Goal: Information Seeking & Learning: Learn about a topic

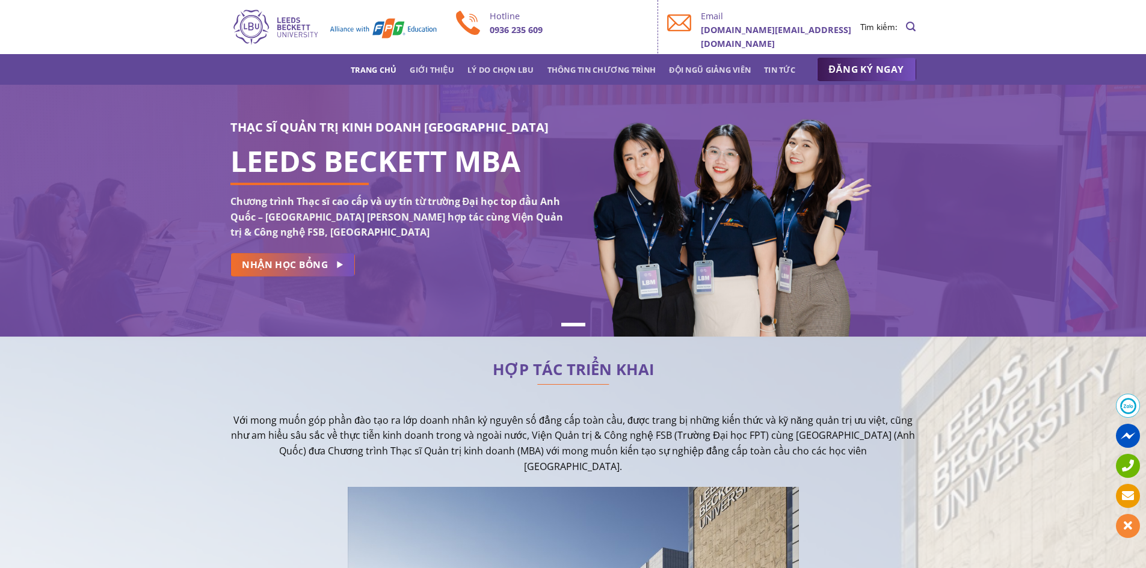
click at [583, 125] on img at bounding box center [728, 233] width 292 height 263
click at [556, 297] on div "THẠC SĨ QUẢN TRỊ KINH DOANH ANH QUỐC LEEDS BECKETT MBA Chương trình Thạc sĩ cao…" at bounding box center [397, 211] width 352 height 186
click at [1126, 402] on span at bounding box center [1128, 406] width 24 height 24
click at [783, 70] on link "Tin tức" at bounding box center [779, 70] width 31 height 22
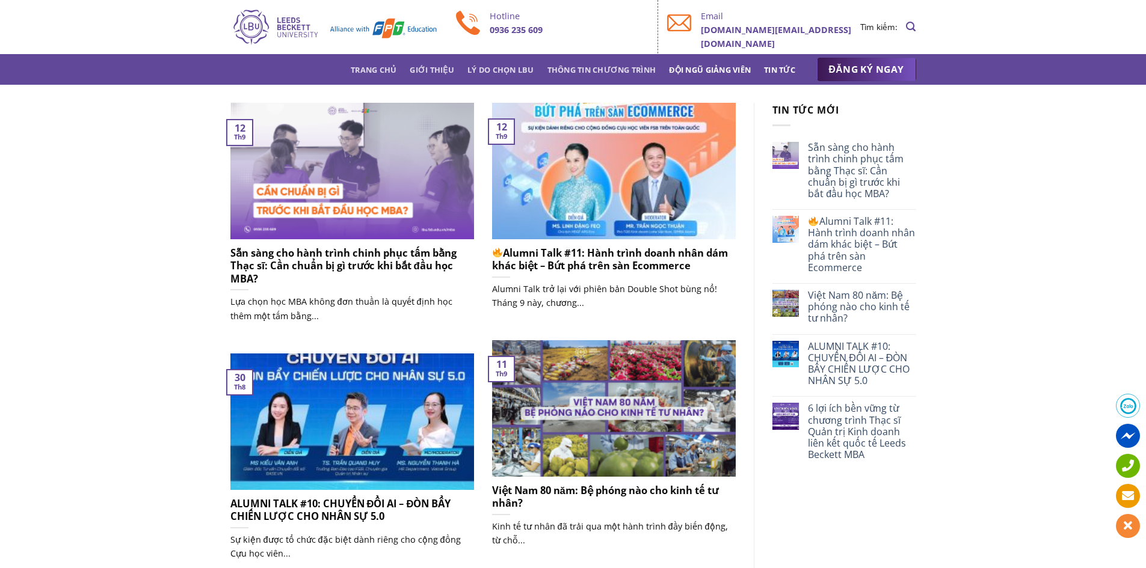
click at [727, 69] on link "Đội ngũ giảng viên" at bounding box center [710, 70] width 82 height 22
click at [361, 73] on link "Trang chủ" at bounding box center [374, 70] width 46 height 22
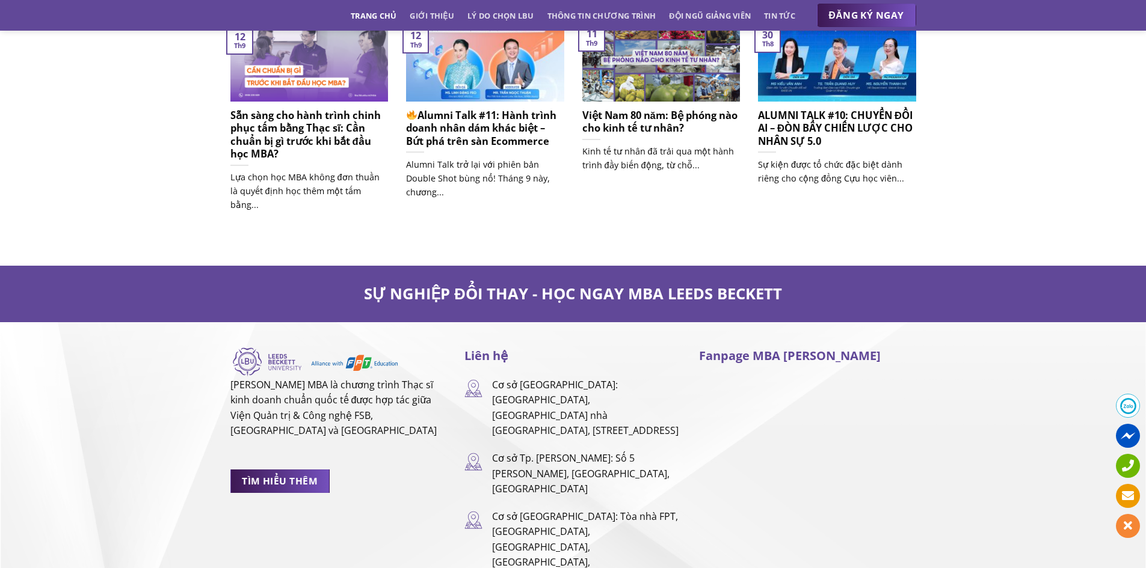
scroll to position [7819, 0]
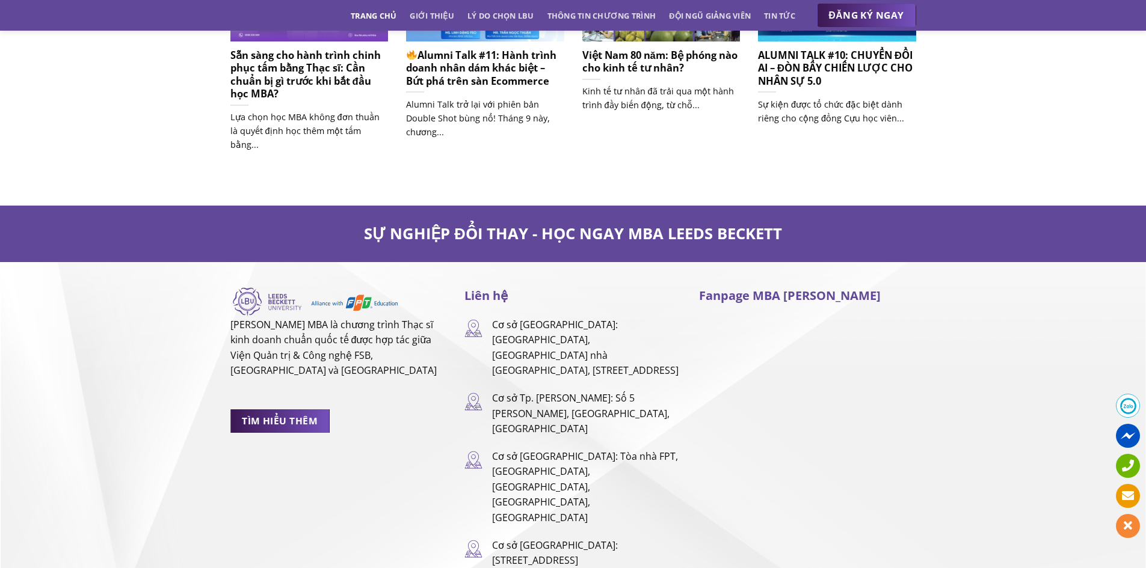
click at [473, 318] on img at bounding box center [473, 328] width 18 height 20
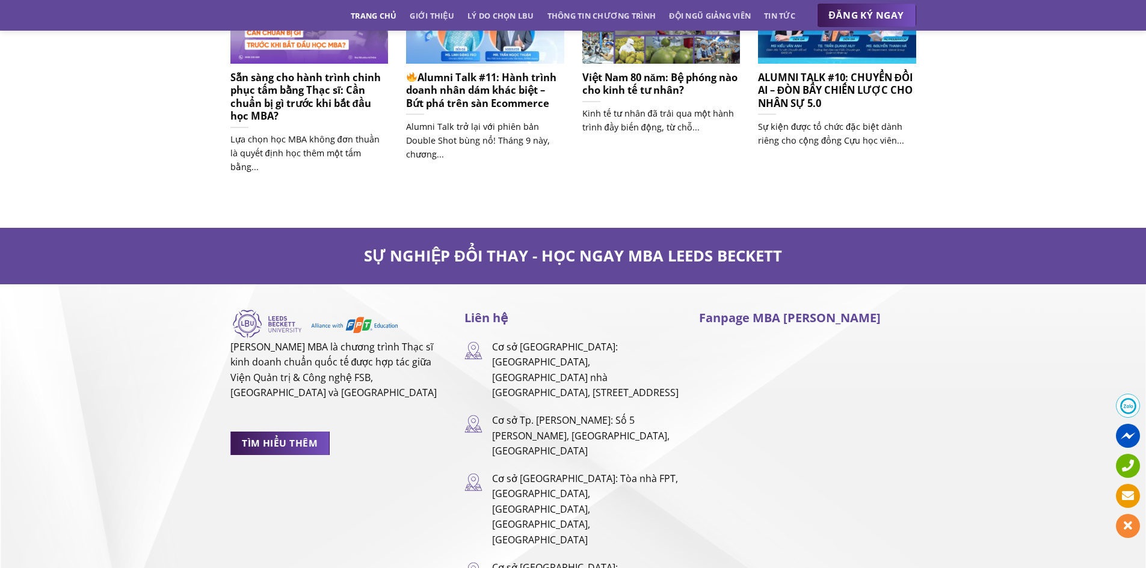
scroll to position [7917, 0]
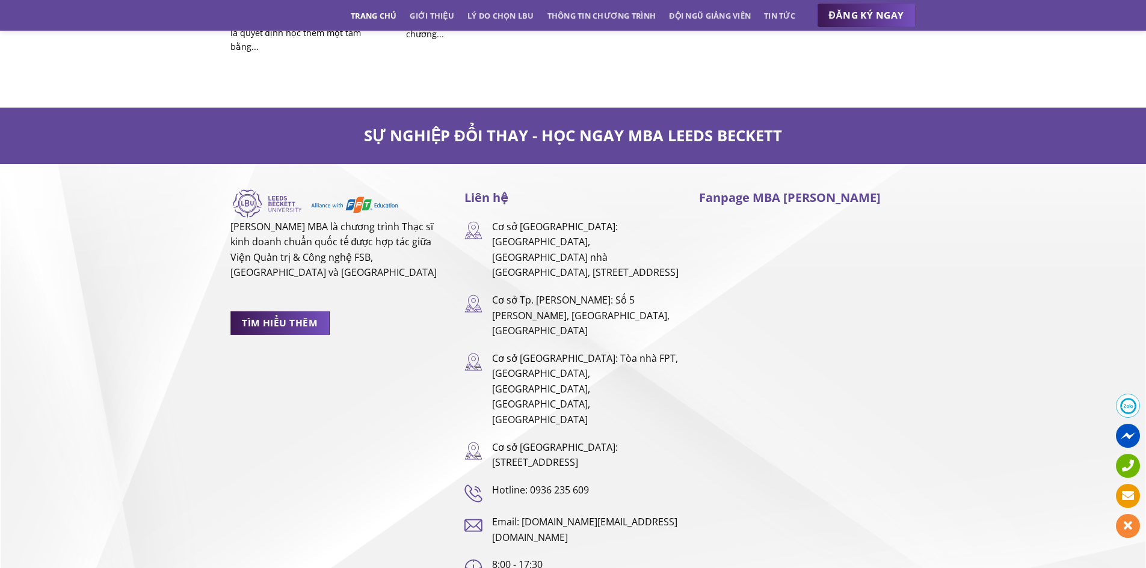
click at [532, 220] on p "Cơ sở [GEOGRAPHIC_DATA]: [GEOGRAPHIC_DATA], [GEOGRAPHIC_DATA] nhà [GEOGRAPHIC_D…" at bounding box center [586, 250] width 189 height 61
click at [469, 220] on img at bounding box center [473, 230] width 18 height 20
click at [537, 220] on p "Cơ sở [GEOGRAPHIC_DATA]: [GEOGRAPHIC_DATA], [GEOGRAPHIC_DATA] nhà [GEOGRAPHIC_D…" at bounding box center [586, 250] width 189 height 61
click at [564, 220] on p "Cơ sở [GEOGRAPHIC_DATA]: [GEOGRAPHIC_DATA], [GEOGRAPHIC_DATA] nhà [GEOGRAPHIC_D…" at bounding box center [586, 250] width 189 height 61
click at [522, 220] on p "Cơ sở [GEOGRAPHIC_DATA]: [GEOGRAPHIC_DATA], [GEOGRAPHIC_DATA] nhà [GEOGRAPHIC_D…" at bounding box center [586, 250] width 189 height 61
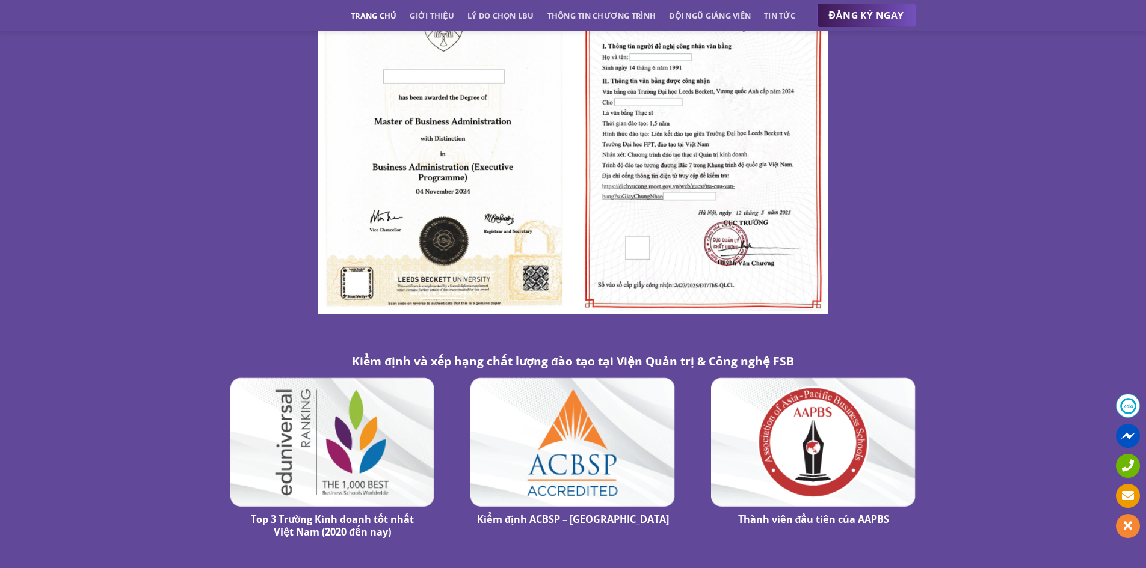
scroll to position [6293, 0]
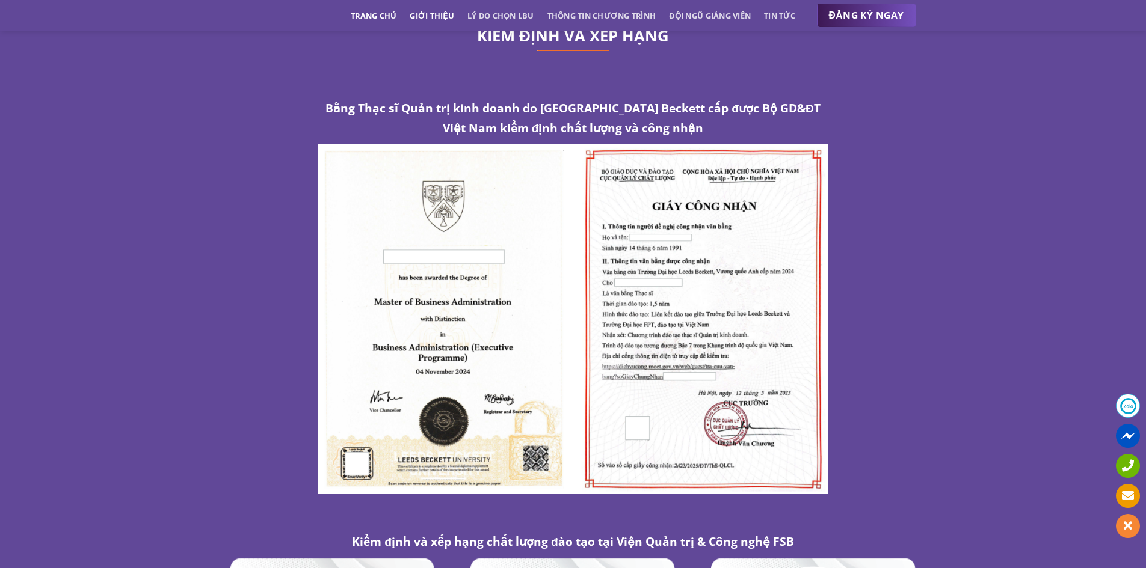
click at [414, 14] on link "Giới thiệu" at bounding box center [432, 16] width 45 height 22
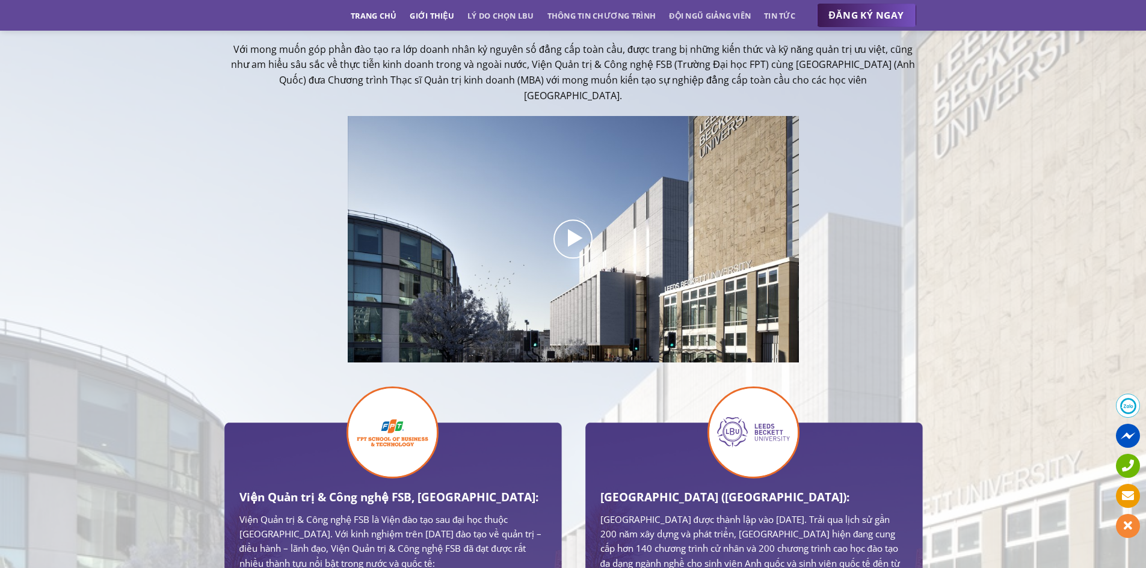
scroll to position [295, 0]
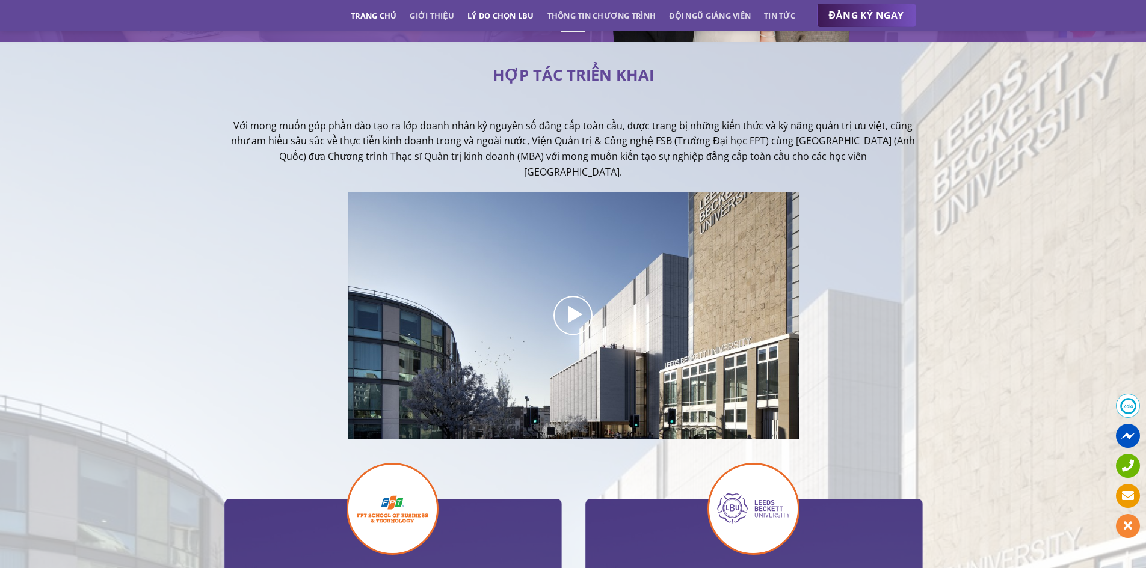
click at [500, 17] on link "Lý do chọn LBU" at bounding box center [500, 16] width 67 height 22
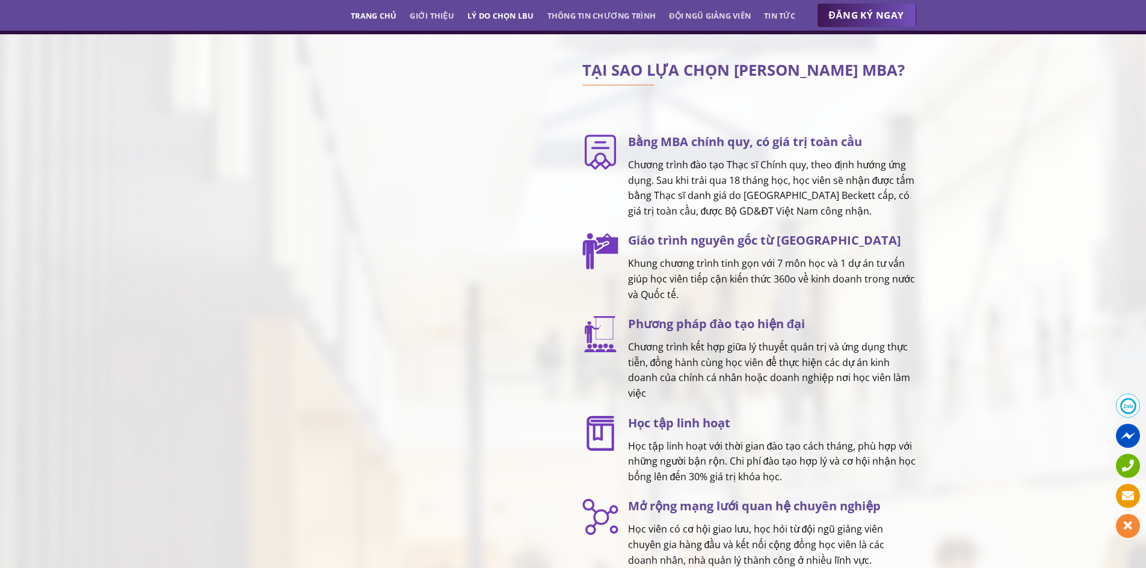
scroll to position [1509, 0]
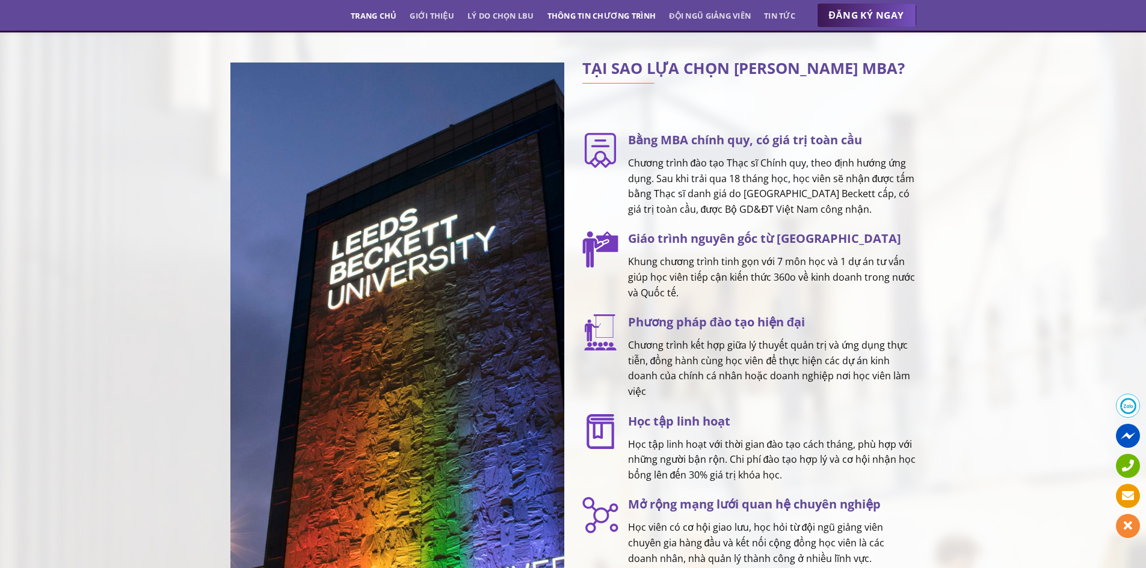
click at [577, 14] on link "Thông tin chương trình" at bounding box center [601, 16] width 109 height 22
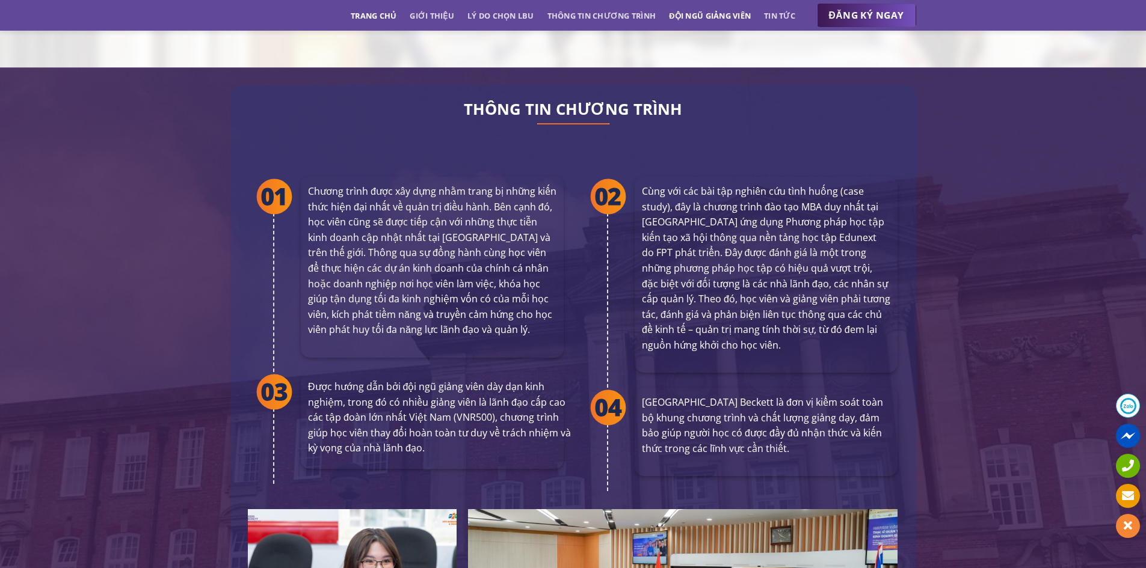
click at [734, 16] on link "Đội ngũ giảng viên" at bounding box center [710, 16] width 82 height 22
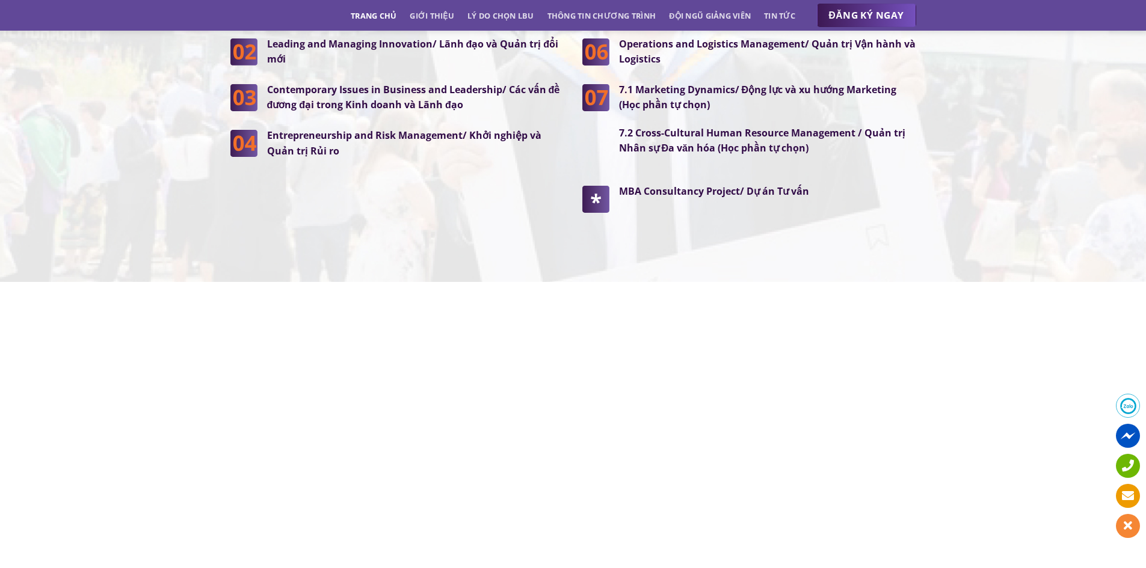
scroll to position [3441, 0]
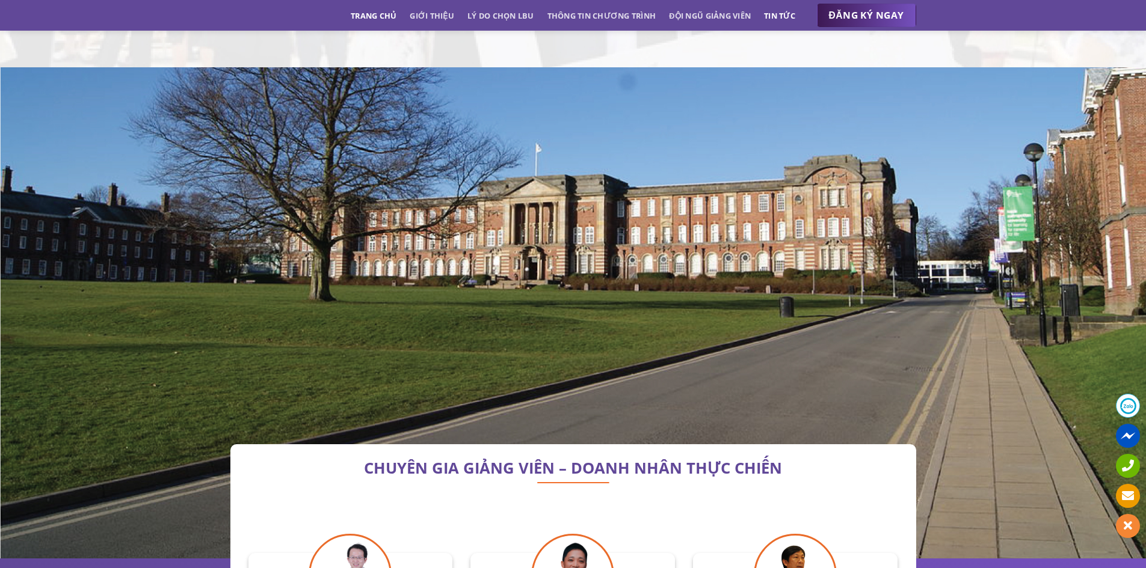
click at [782, 16] on link "Tin tức" at bounding box center [779, 16] width 31 height 22
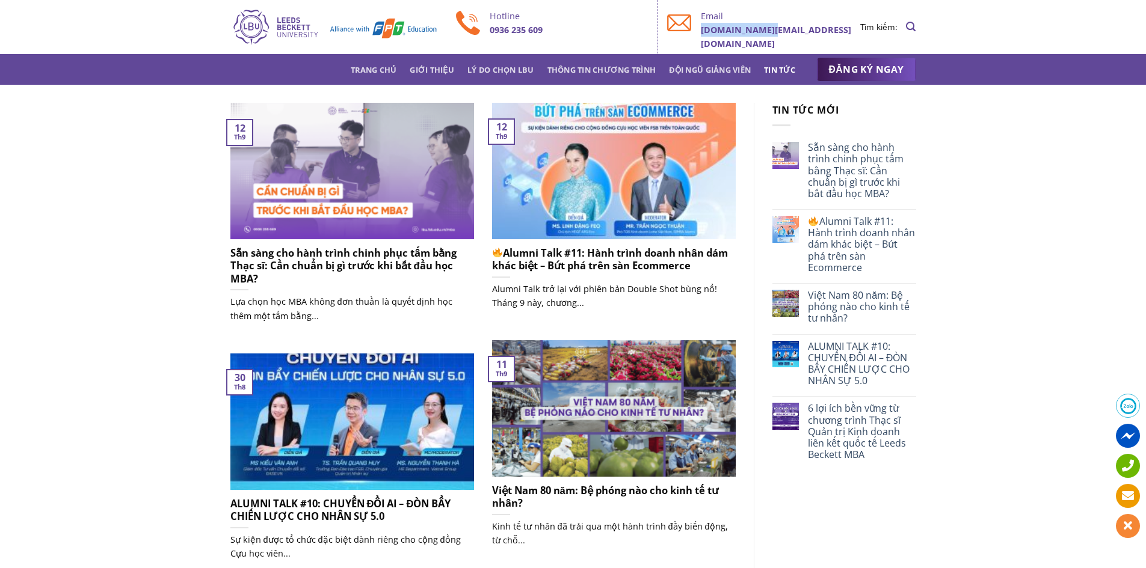
drag, startPoint x: 701, startPoint y: 35, endPoint x: 769, endPoint y: 34, distance: 68.6
click at [769, 34] on b "[DOMAIN_NAME][EMAIL_ADDRESS][DOMAIN_NAME]" at bounding box center [776, 36] width 150 height 25
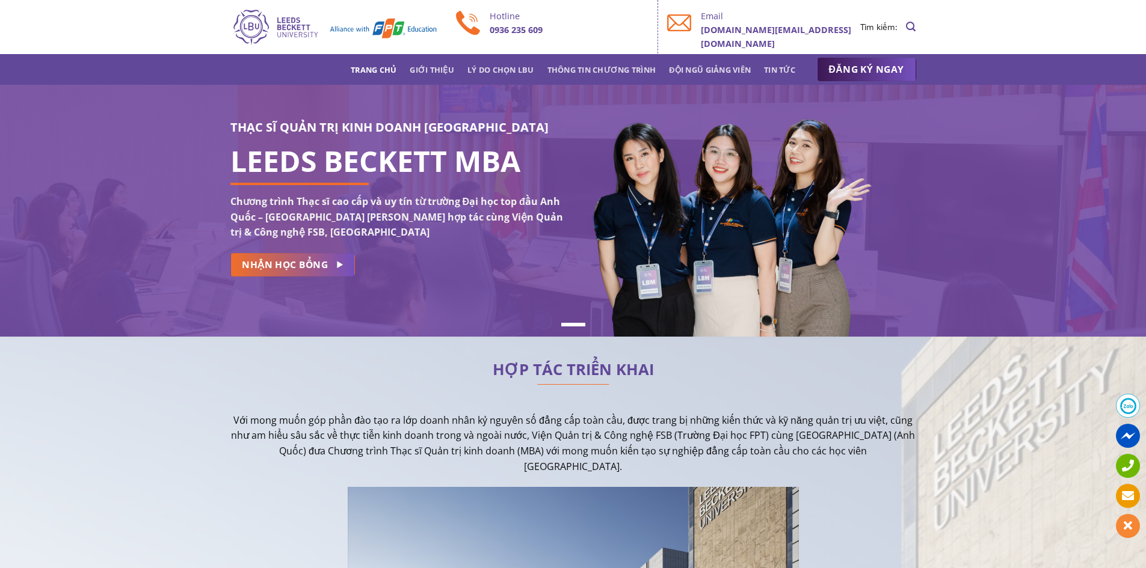
scroll to position [241, 0]
